Goal: Transaction & Acquisition: Purchase product/service

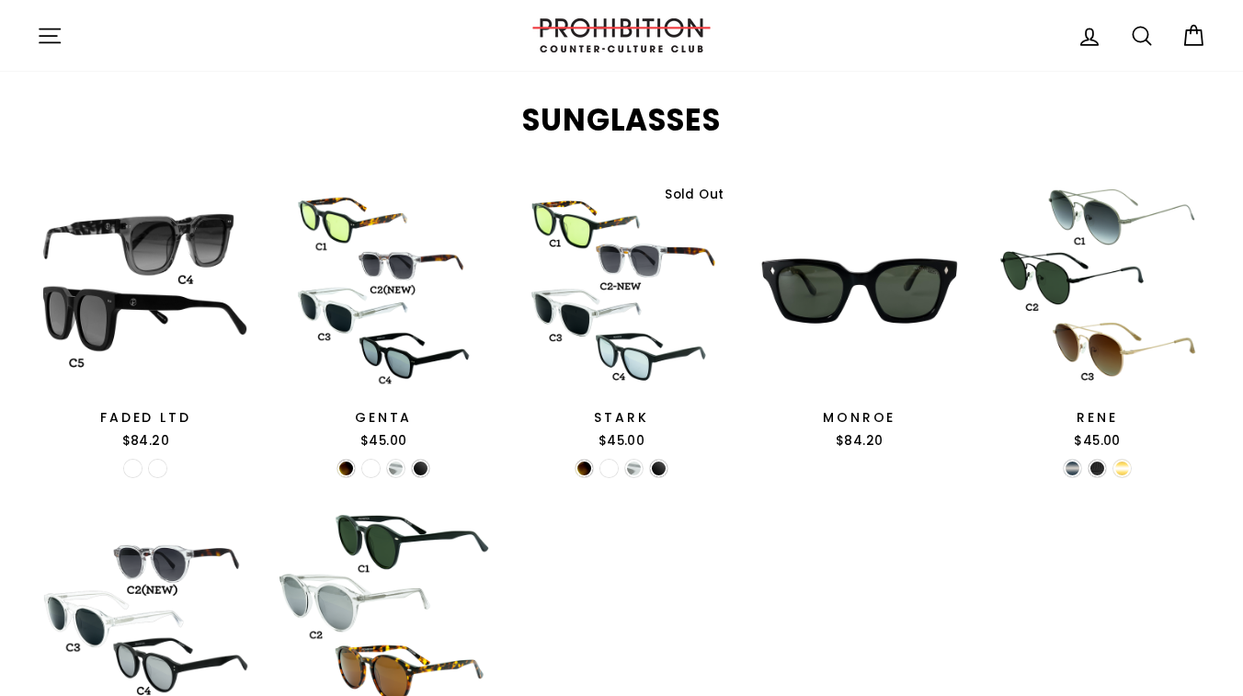
scroll to position [1758, 0]
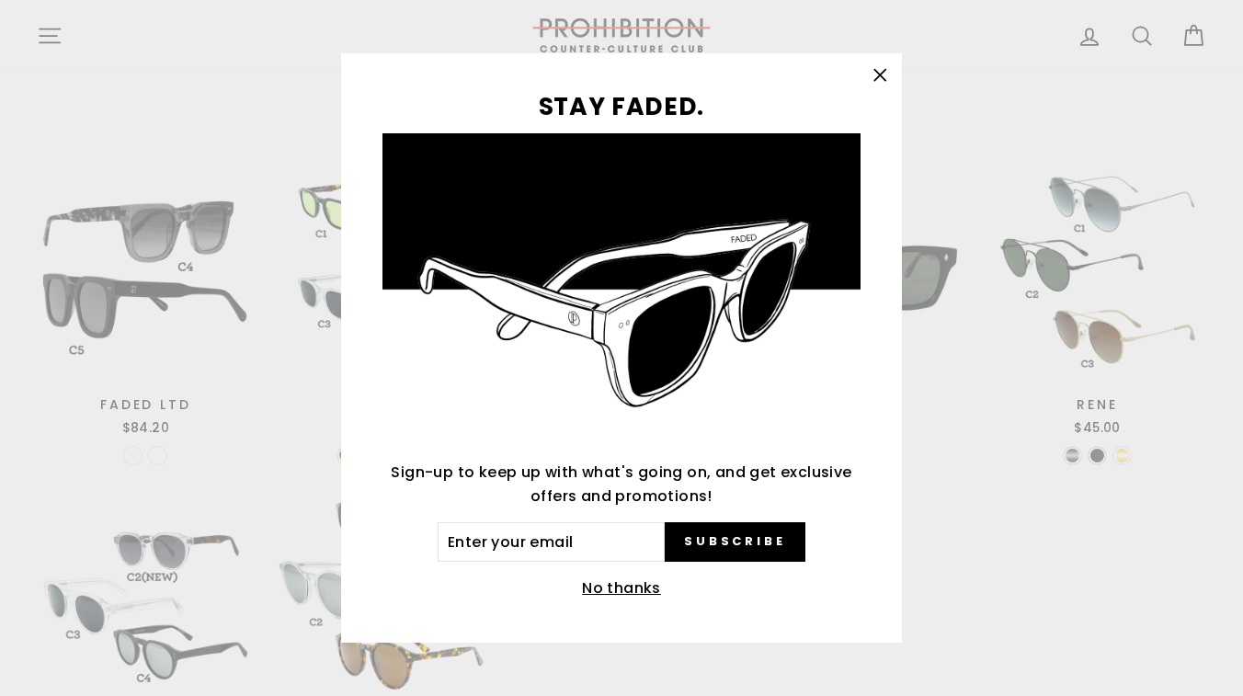
click at [887, 80] on icon "button" at bounding box center [880, 76] width 26 height 26
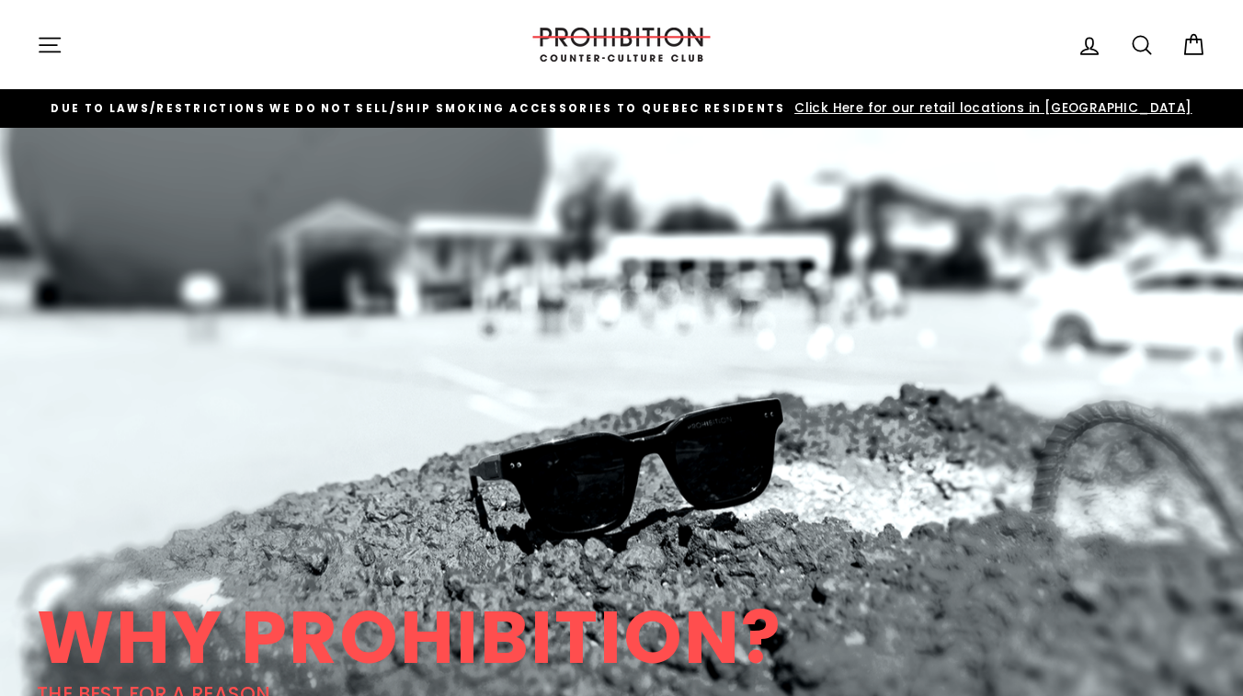
scroll to position [0, 0]
click at [42, 41] on icon "button" at bounding box center [50, 45] width 26 height 26
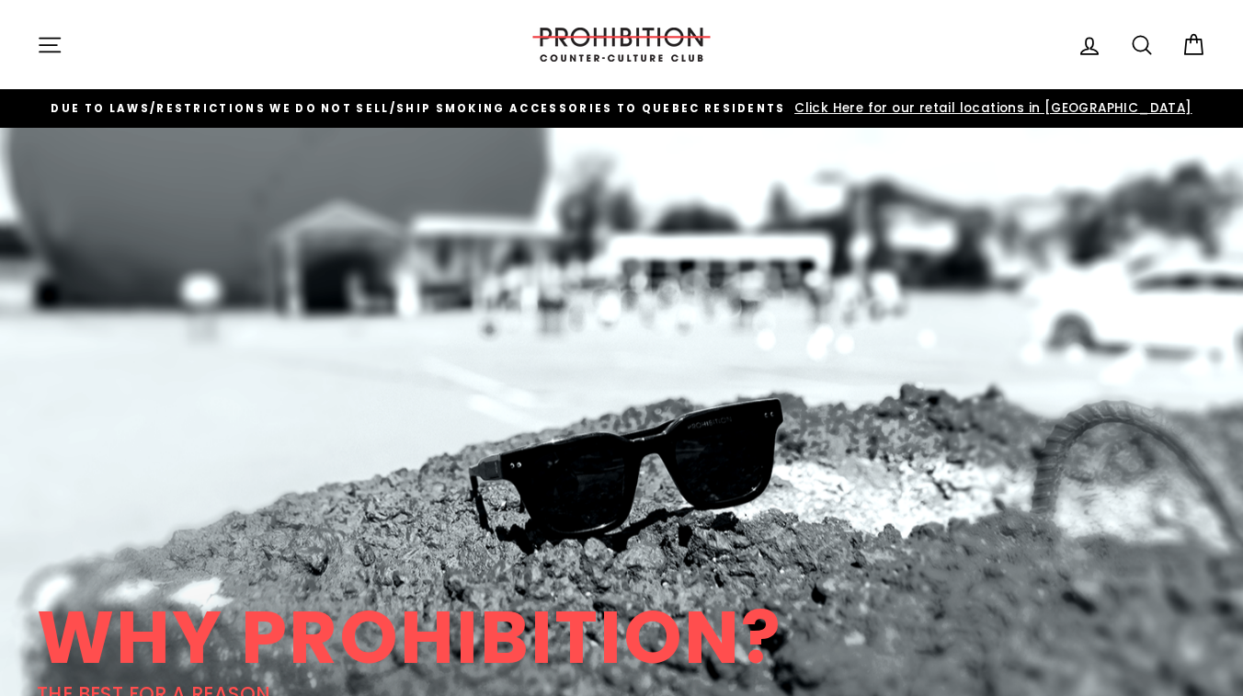
click at [1139, 44] on icon at bounding box center [1142, 45] width 26 height 26
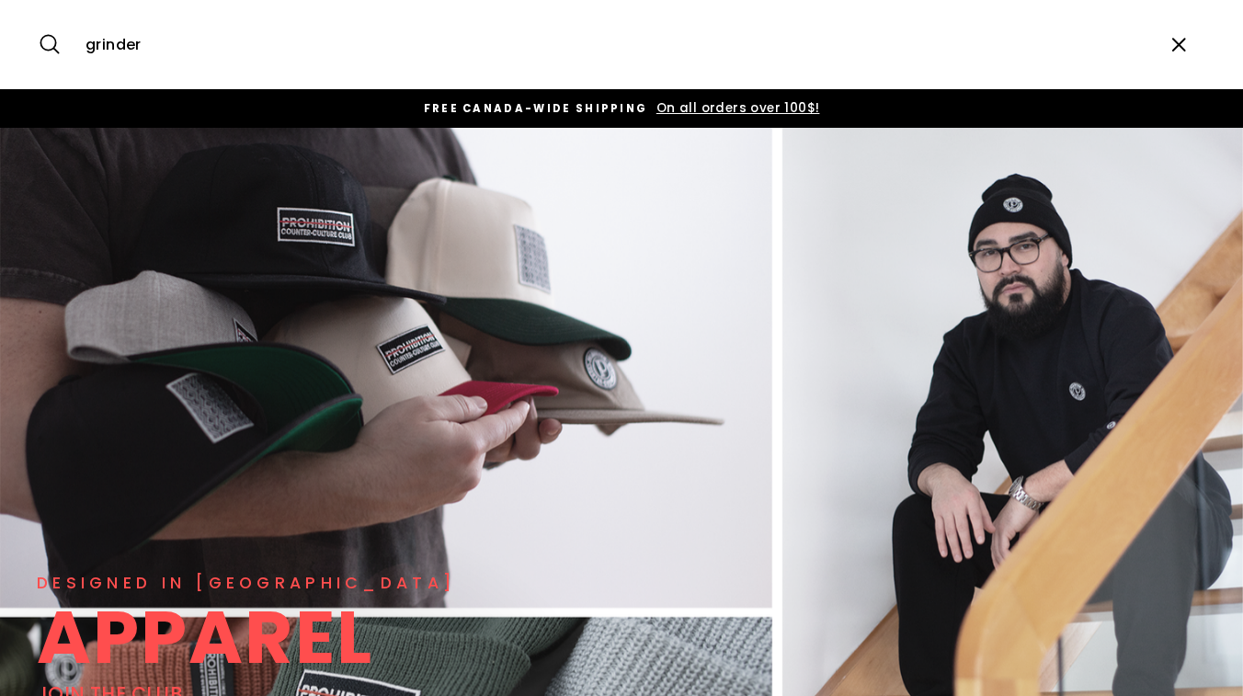
type input "grinder"
click at [56, 44] on button "Search" at bounding box center [57, 45] width 40 height 62
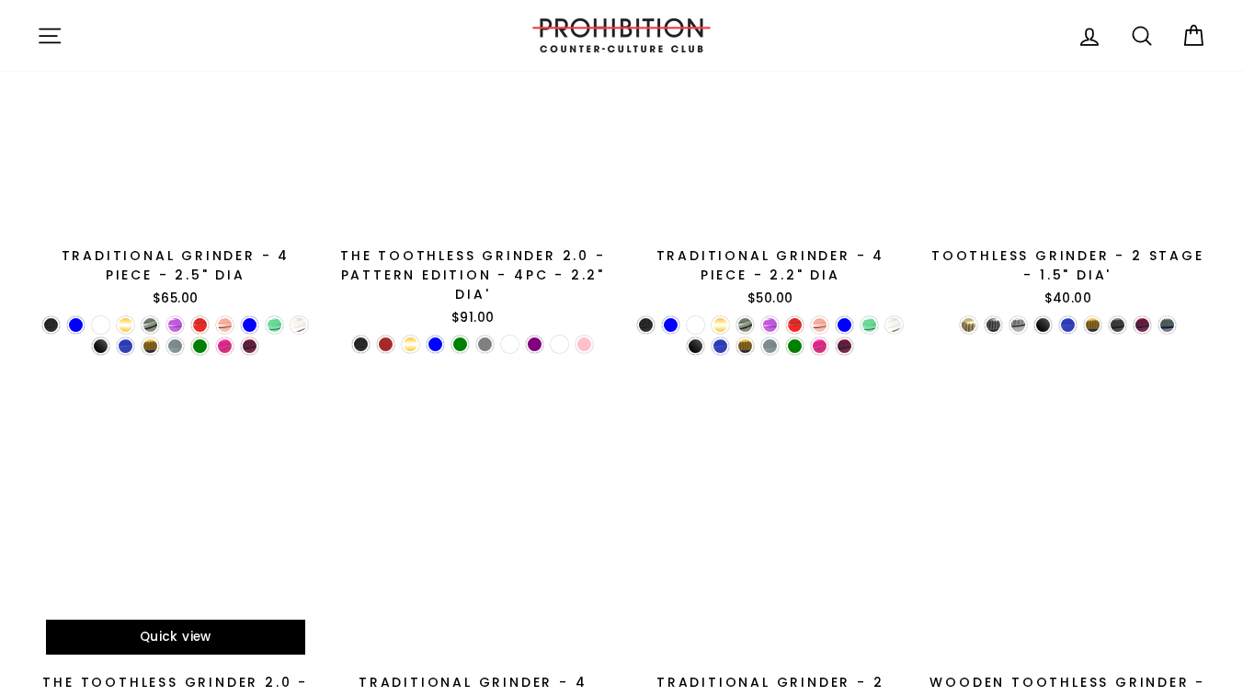
scroll to position [497, 0]
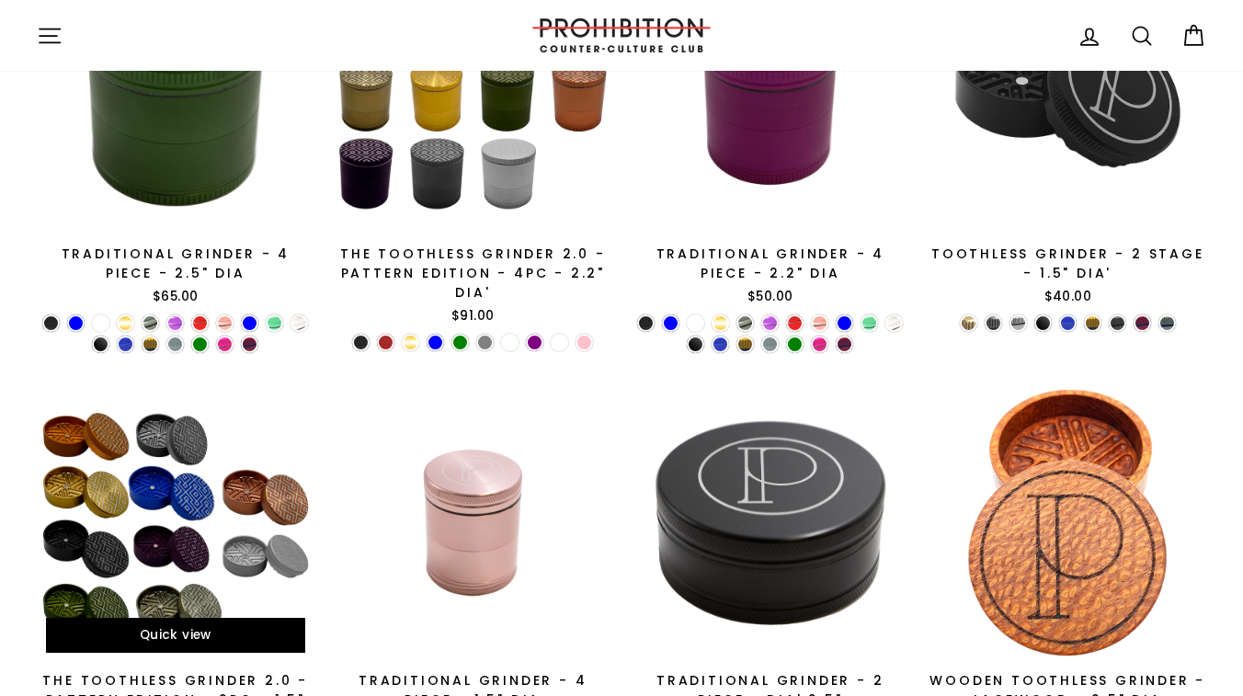
click at [197, 497] on div at bounding box center [175, 522] width 279 height 279
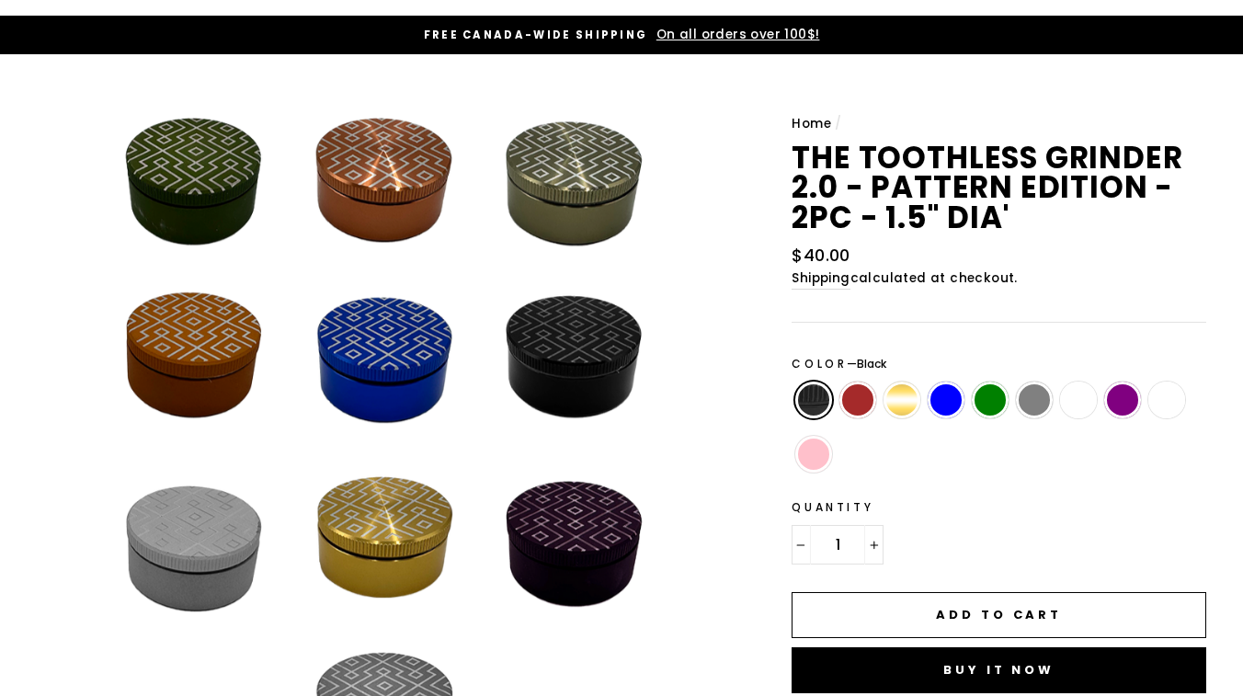
scroll to position [89, 0]
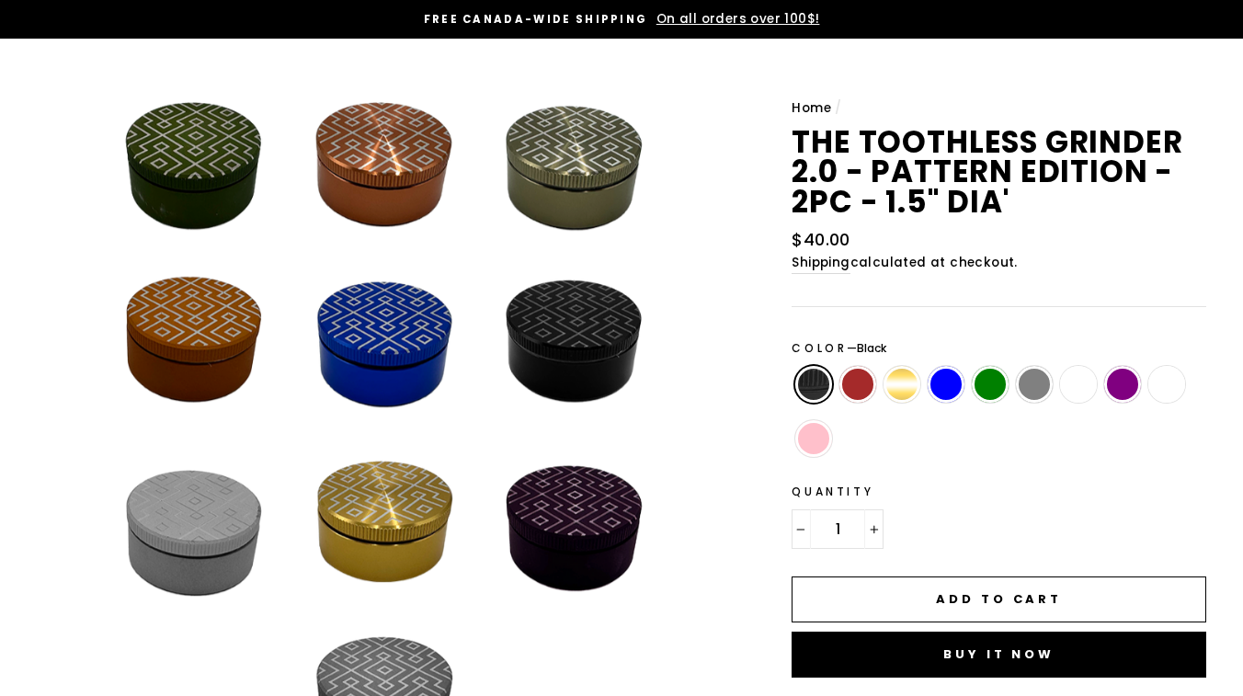
click at [370, 165] on button "Close (esc)" at bounding box center [384, 436] width 694 height 694
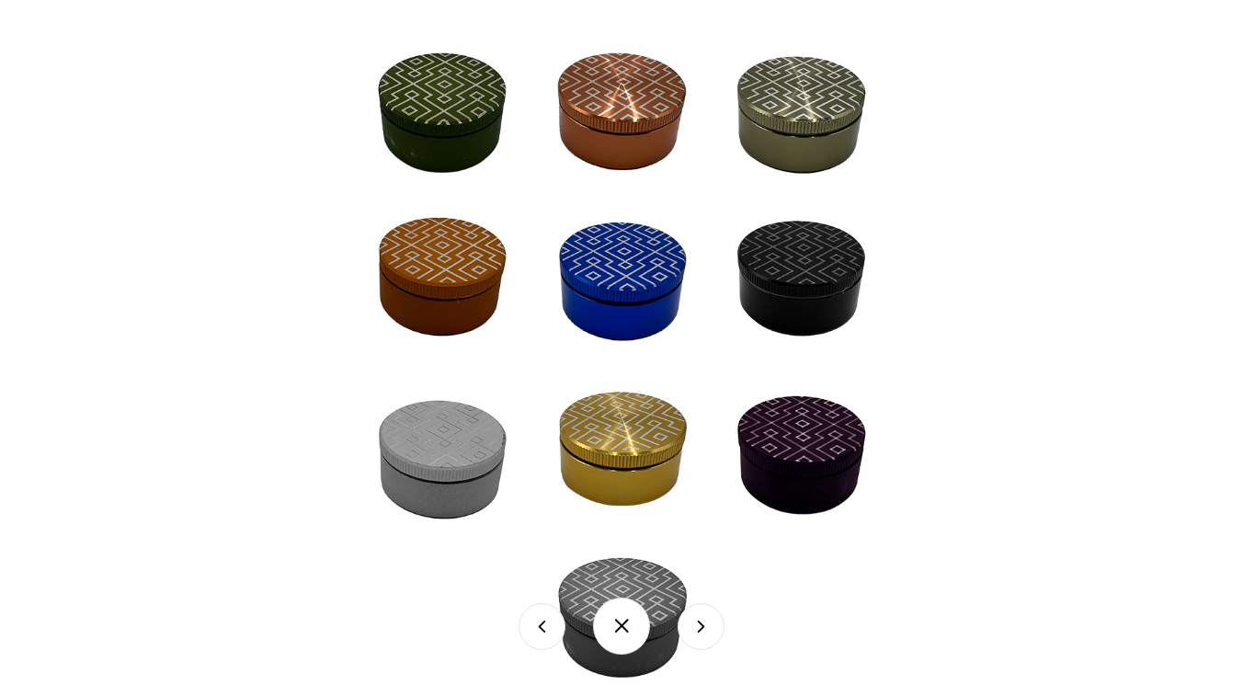
click at [160, 88] on div at bounding box center [621, 348] width 1243 height 696
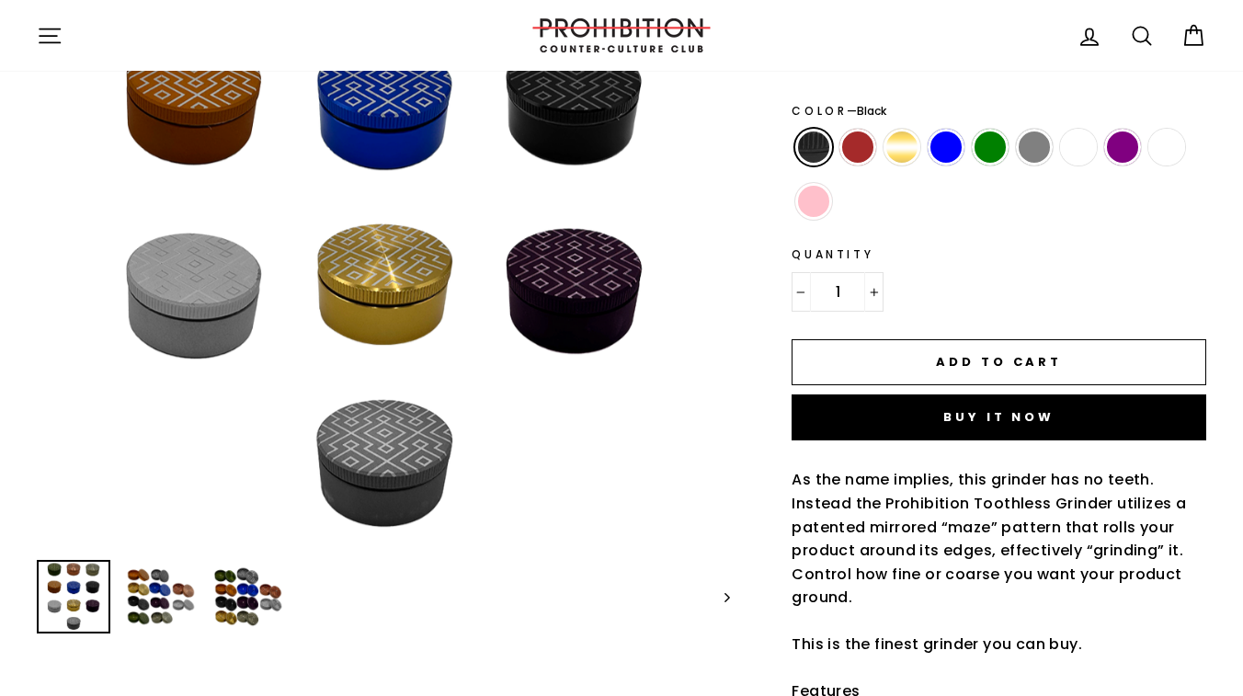
scroll to position [334, 0]
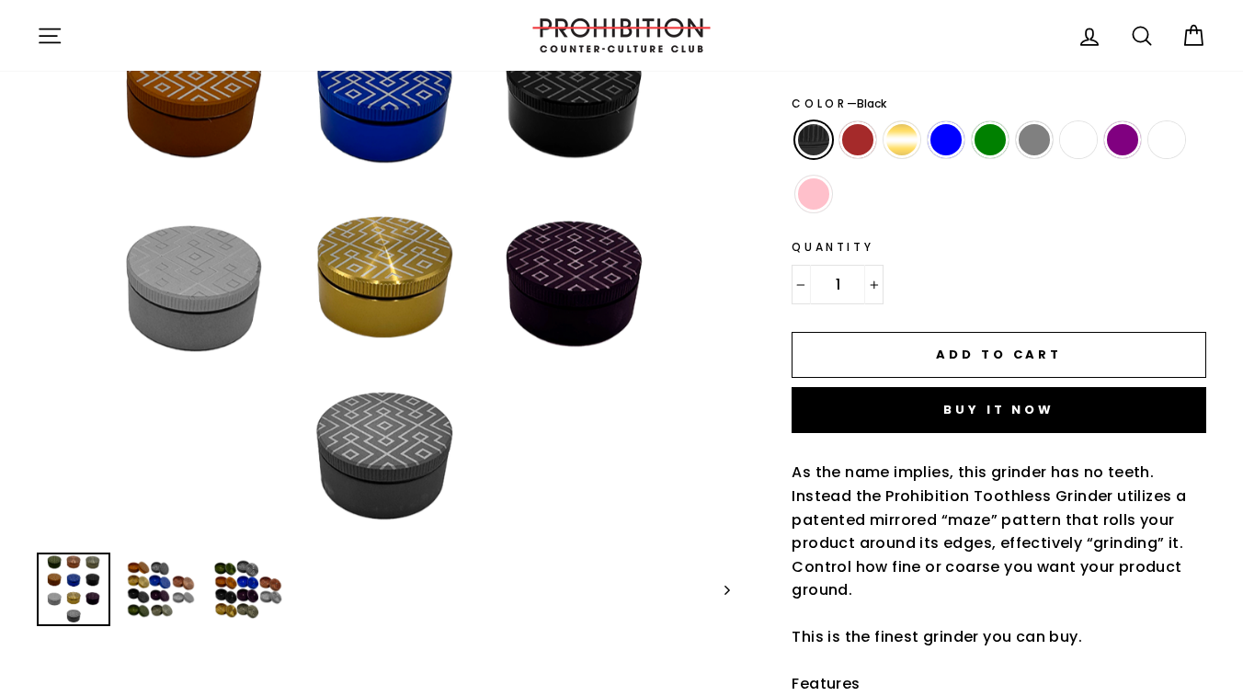
click at [721, 584] on button "Next" at bounding box center [718, 589] width 23 height 74
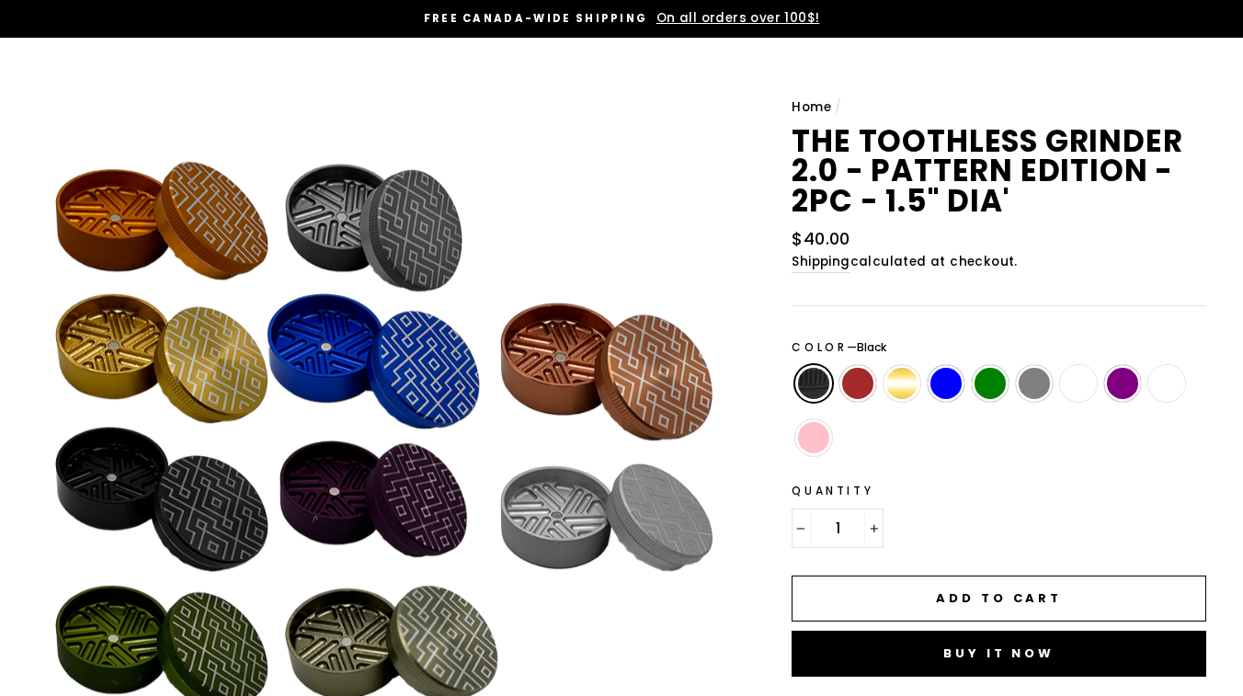
scroll to position [40, 0]
